Goal: Navigation & Orientation: Find specific page/section

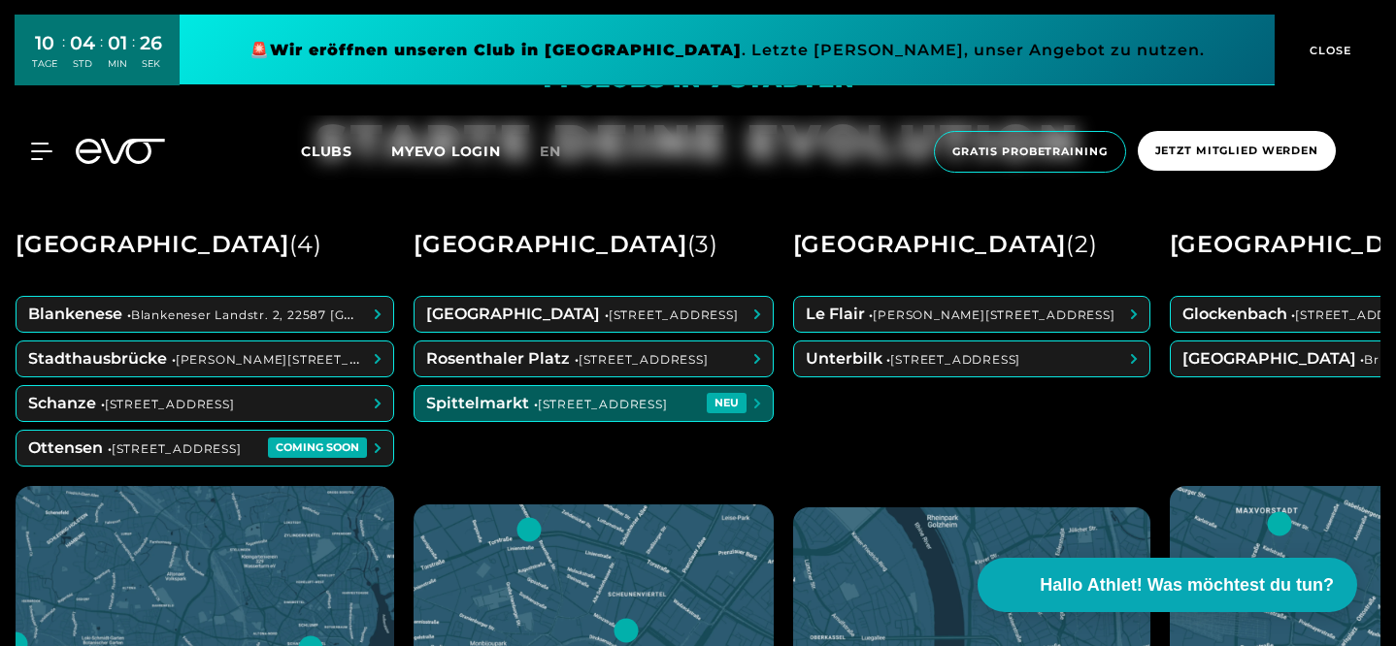
click at [636, 421] on span at bounding box center [593, 403] width 358 height 35
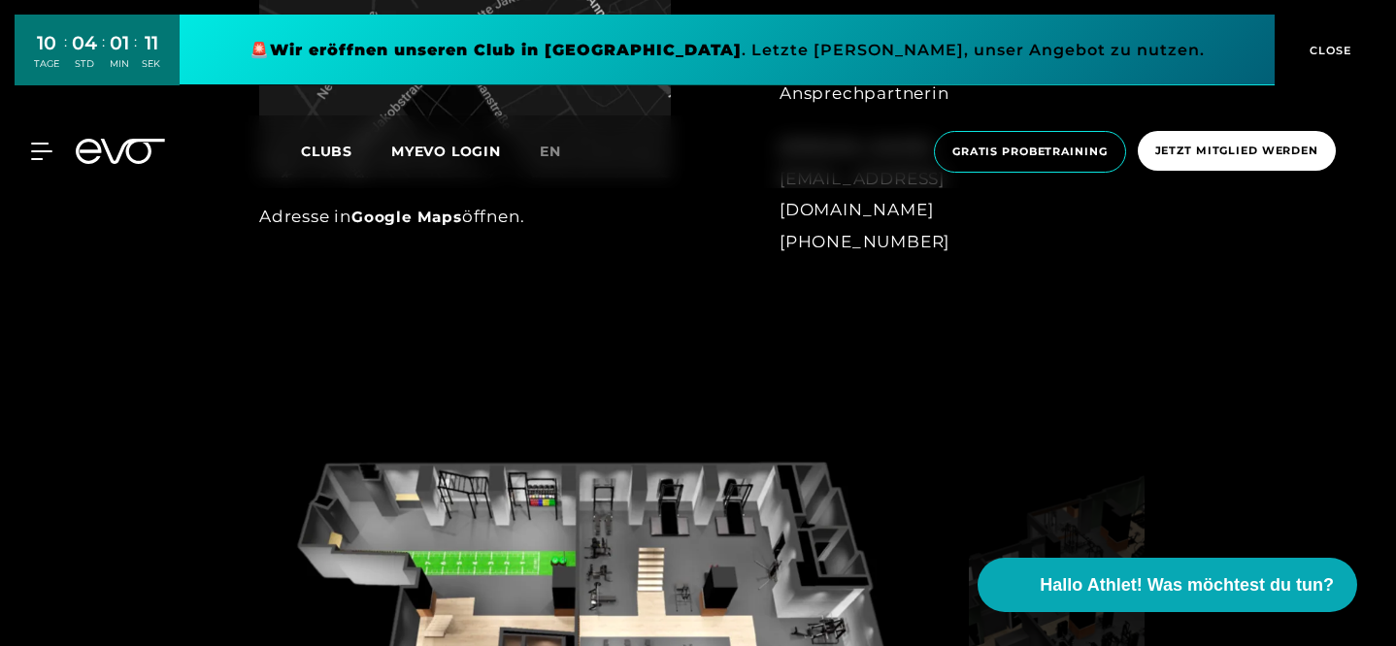
scroll to position [1115, 0]
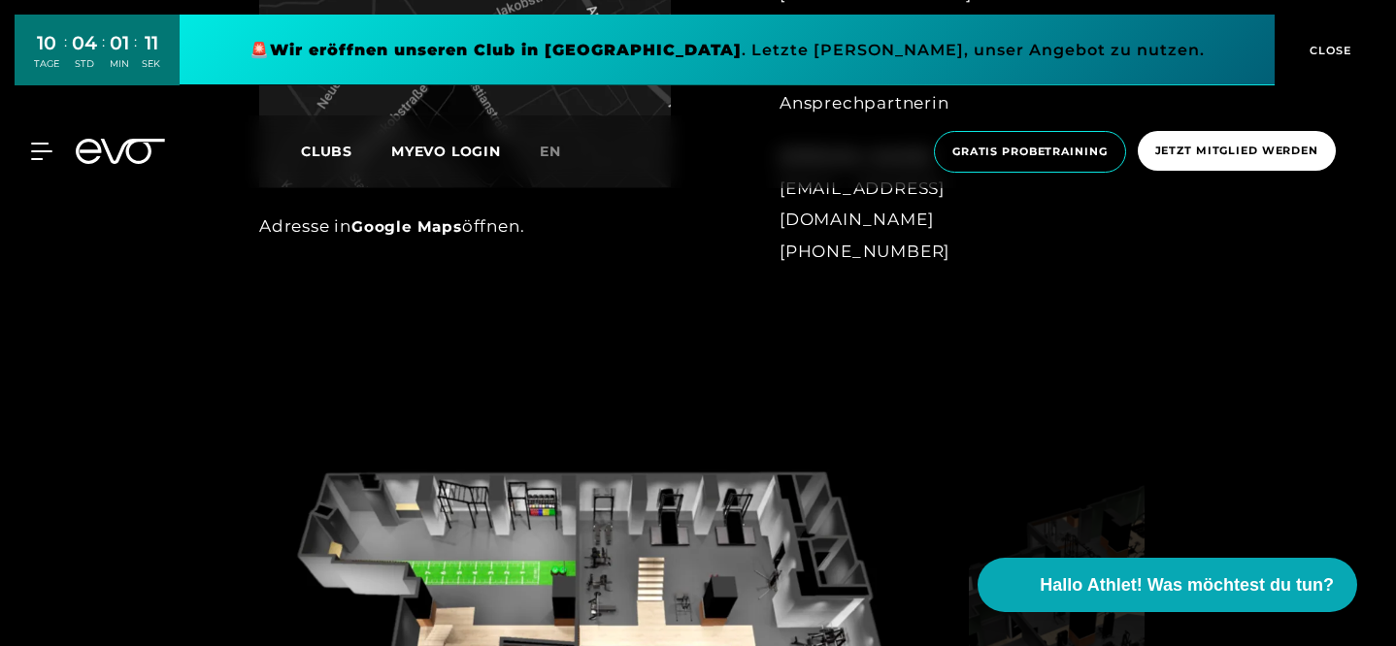
click at [351, 236] on link "Google Maps" at bounding box center [406, 226] width 111 height 18
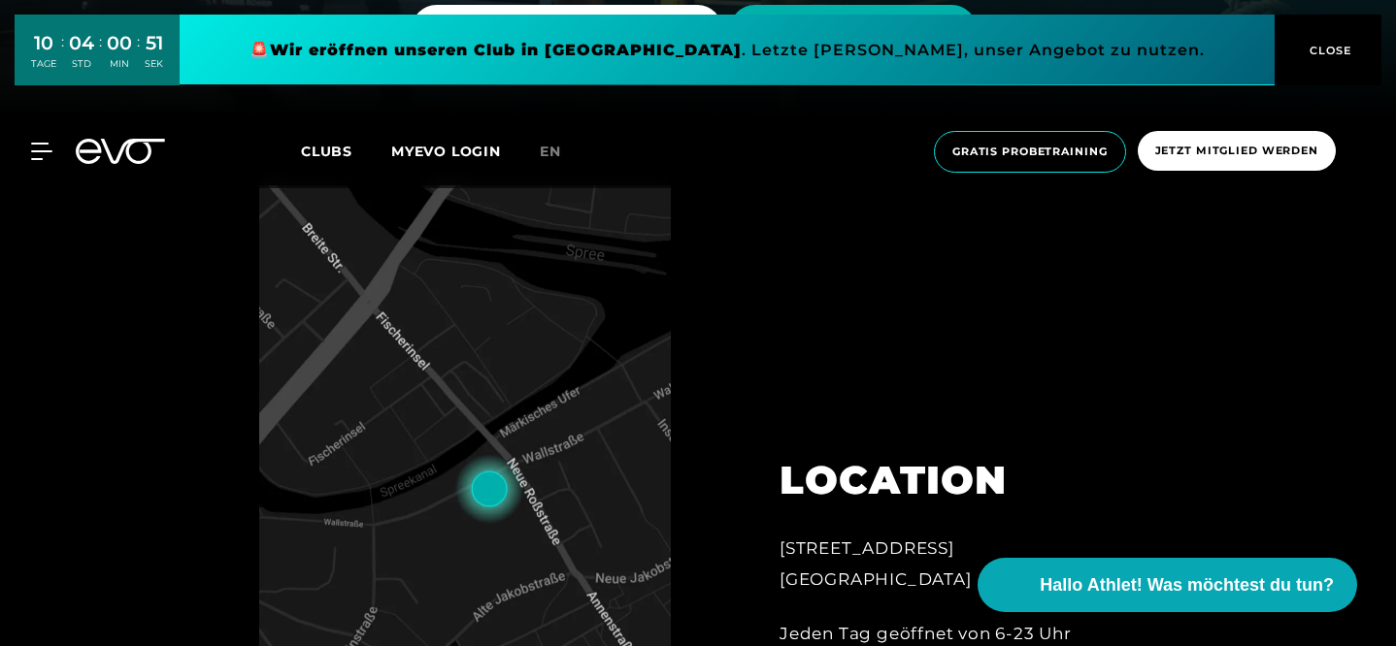
scroll to position [60, 0]
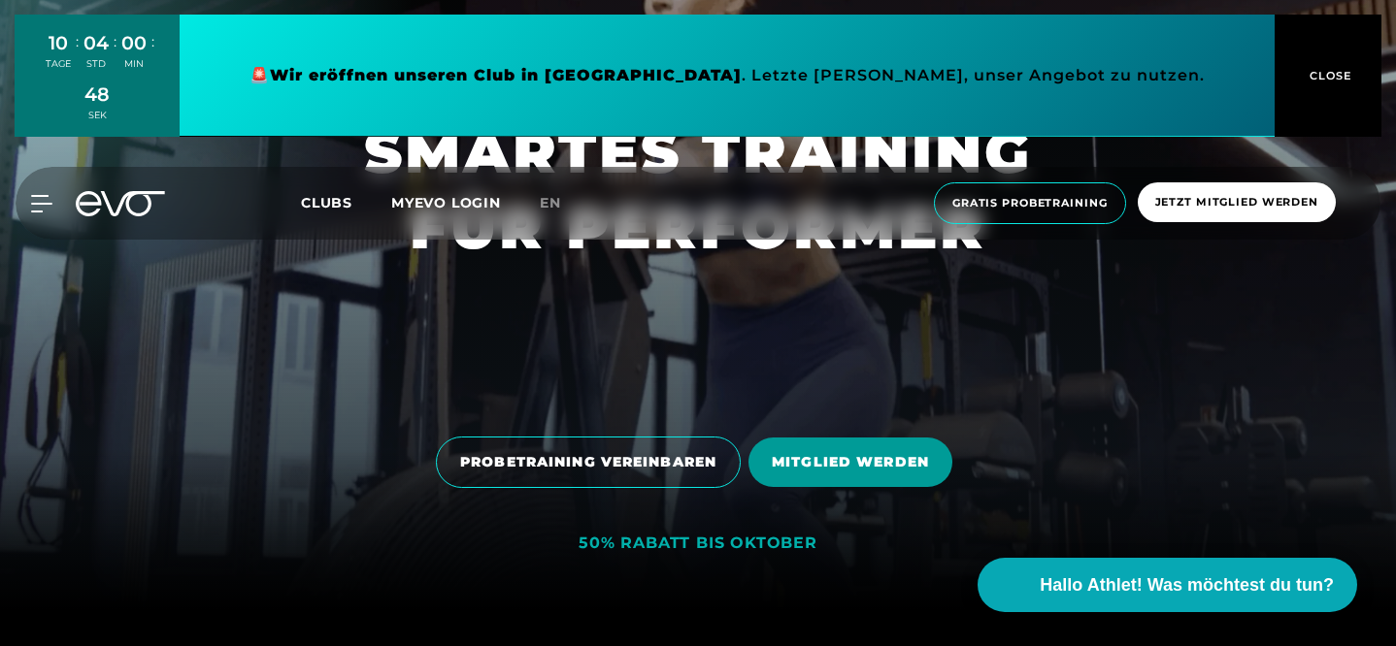
scroll to position [702, 0]
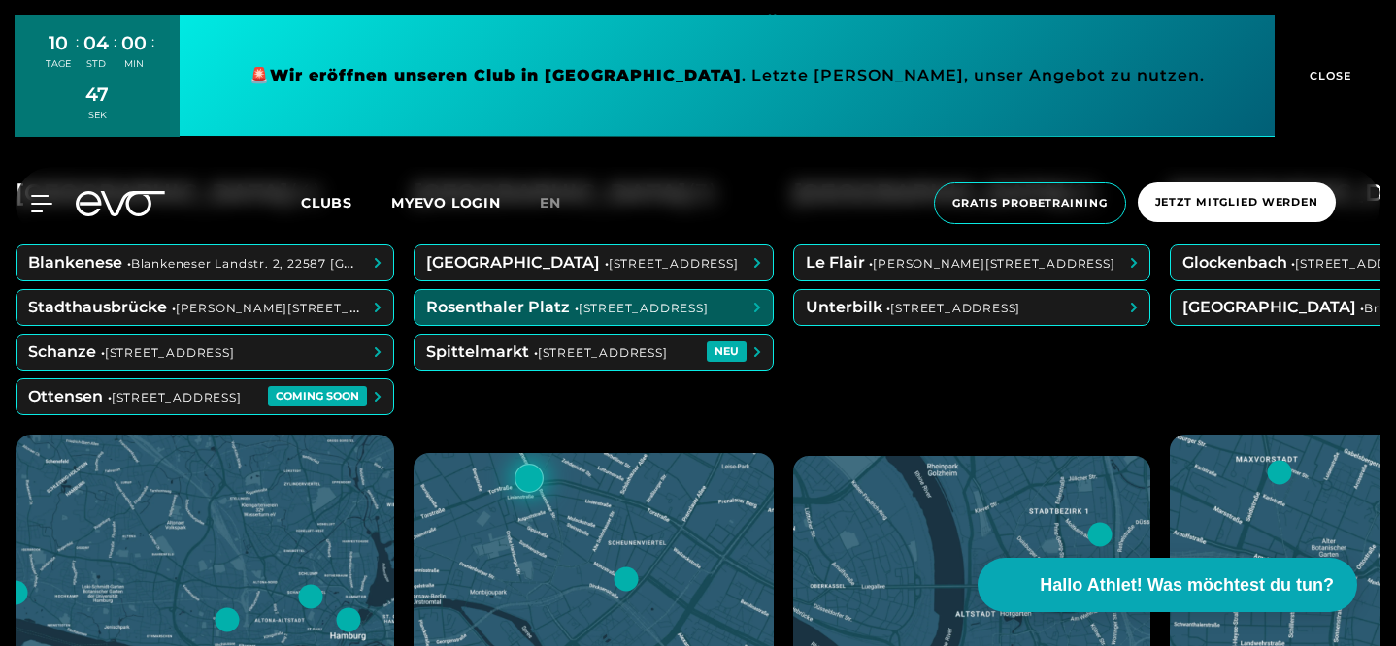
click at [576, 325] on span at bounding box center [593, 307] width 358 height 35
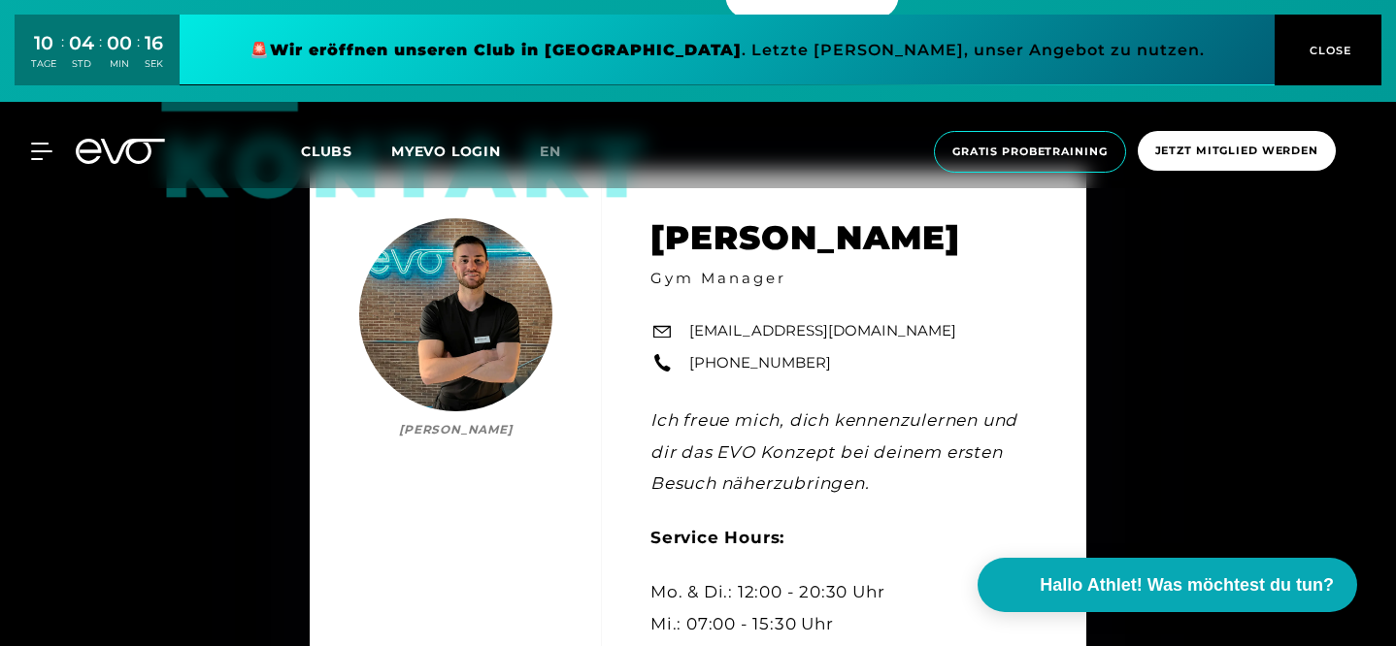
scroll to position [5657, 0]
